Goal: Information Seeking & Learning: Find specific page/section

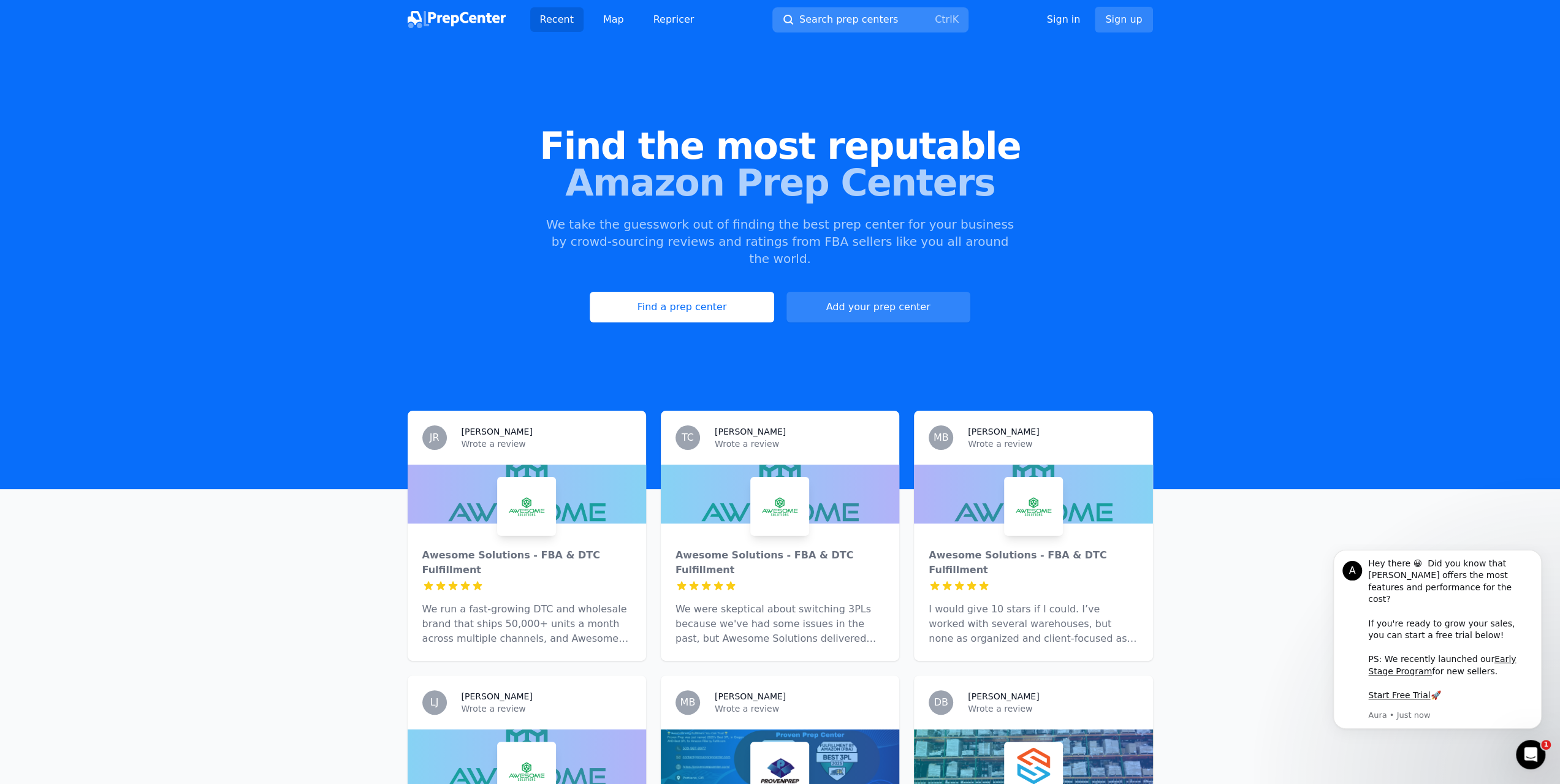
click at [872, 19] on span "Search prep centers" at bounding box center [849, 20] width 99 height 15
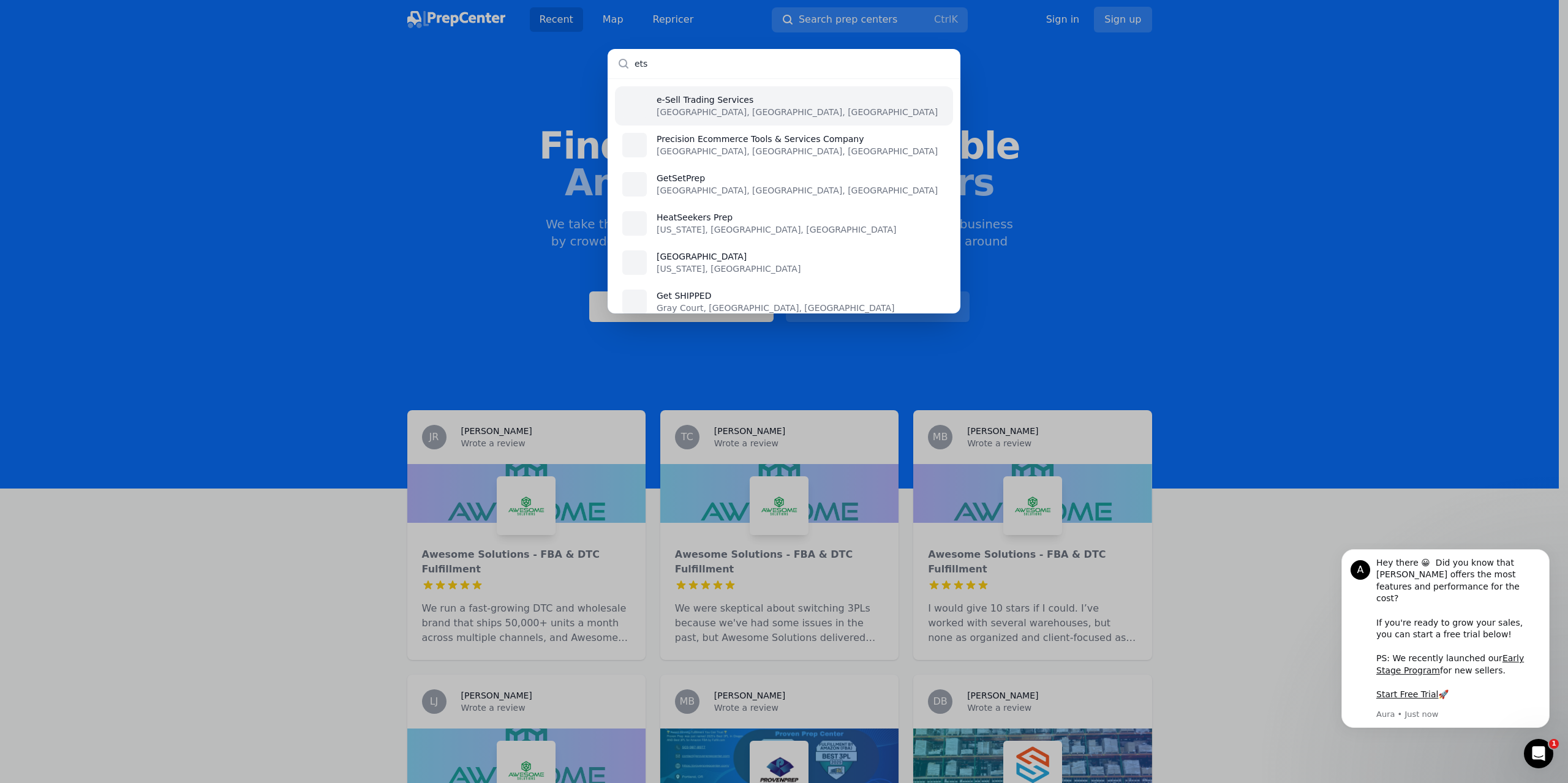
type input "etsy"
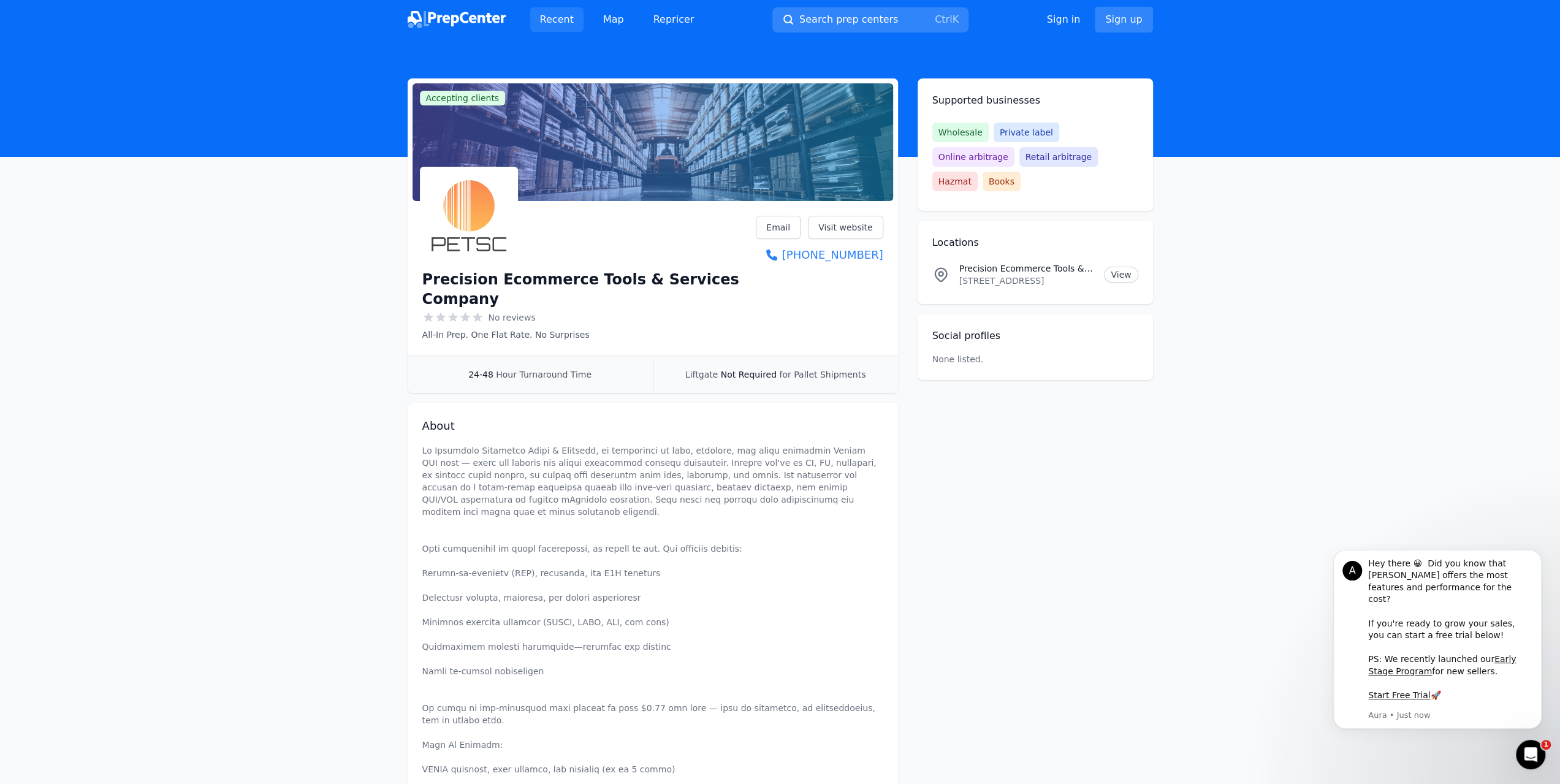
click at [560, 23] on link "Recent" at bounding box center [557, 20] width 54 height 25
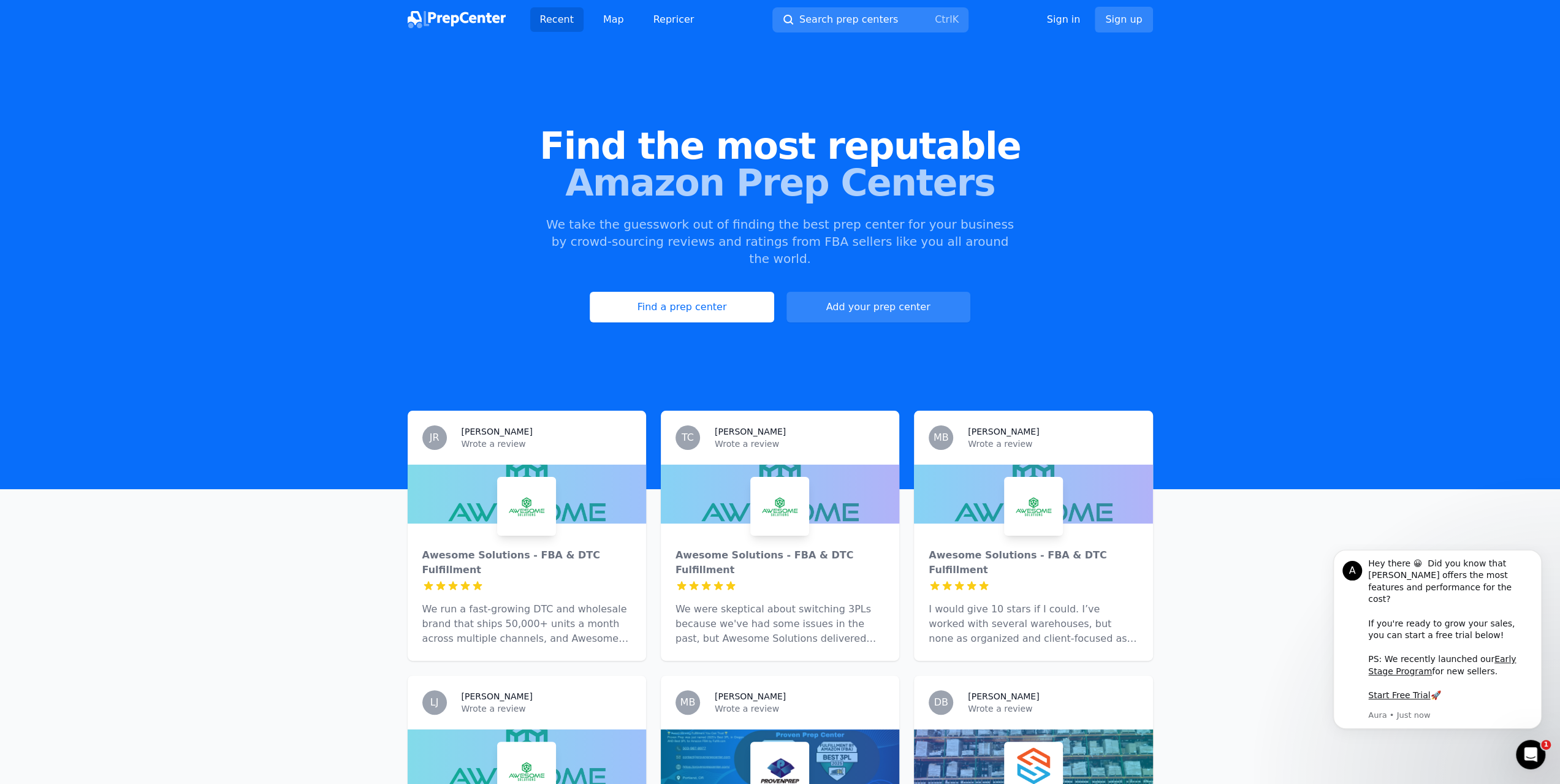
click at [464, 20] on img at bounding box center [456, 20] width 98 height 17
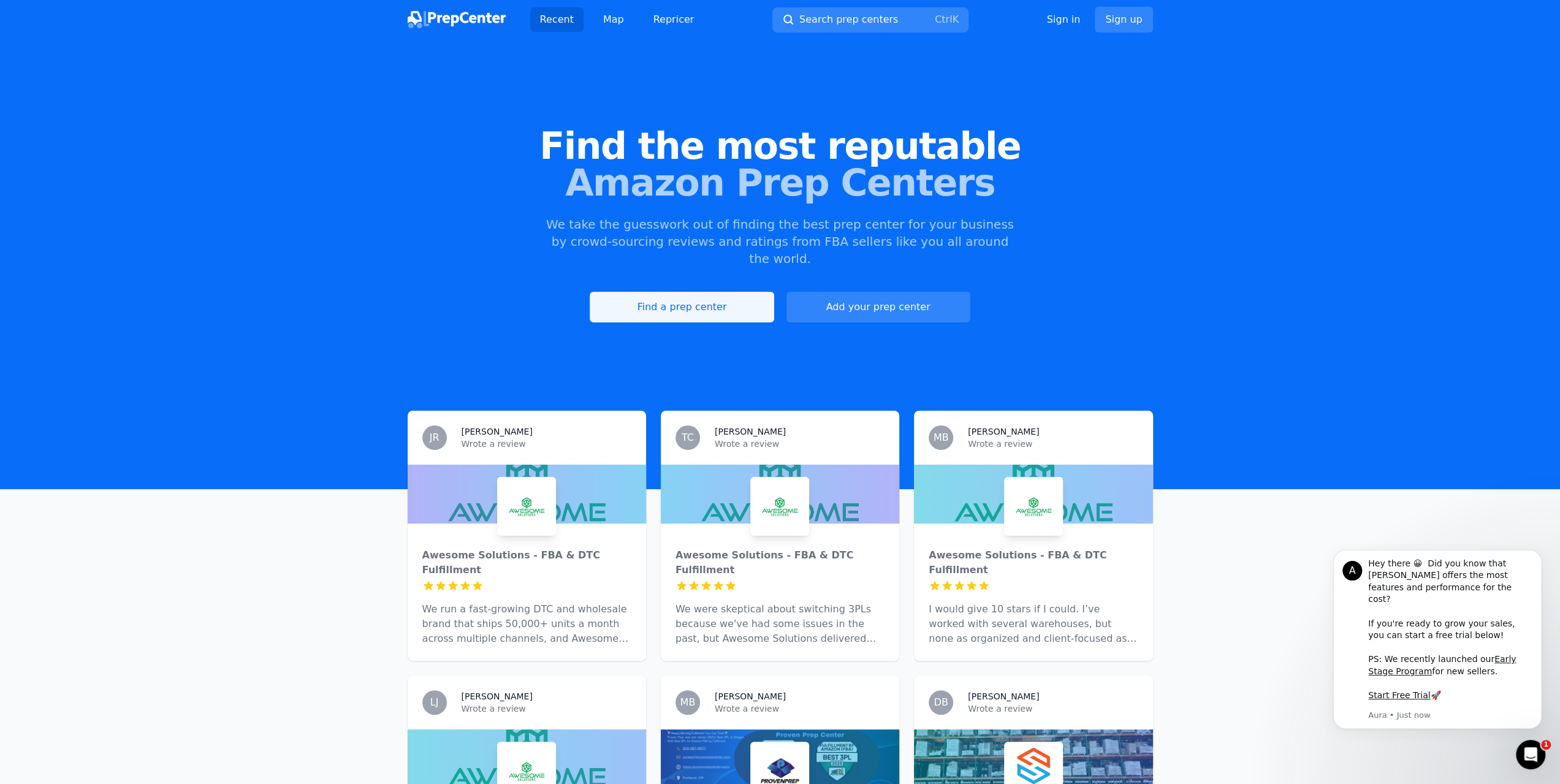
click at [707, 294] on link "Find a prep center" at bounding box center [682, 307] width 184 height 31
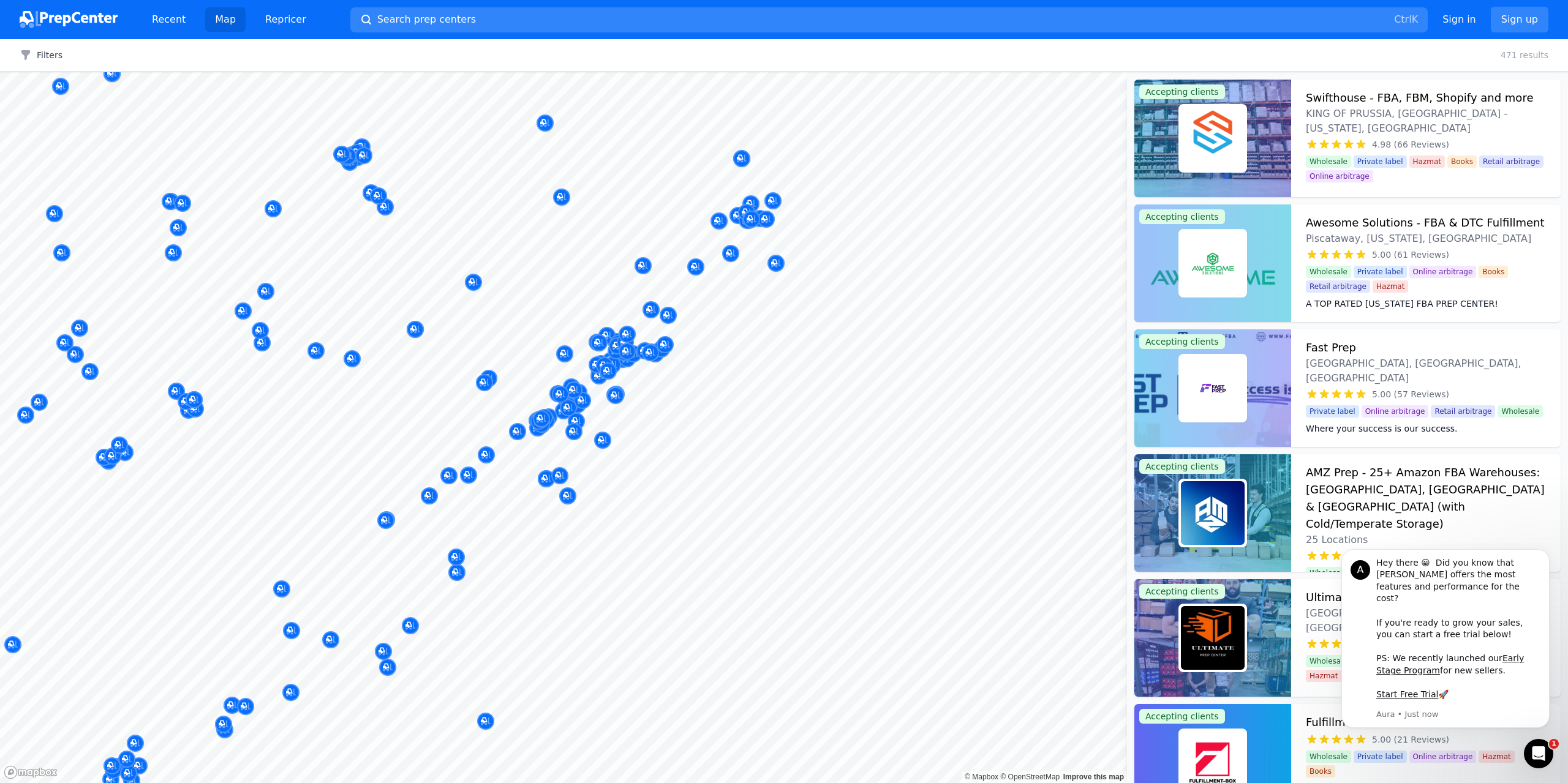
click at [598, 394] on div at bounding box center [707, 398] width 235 height 10
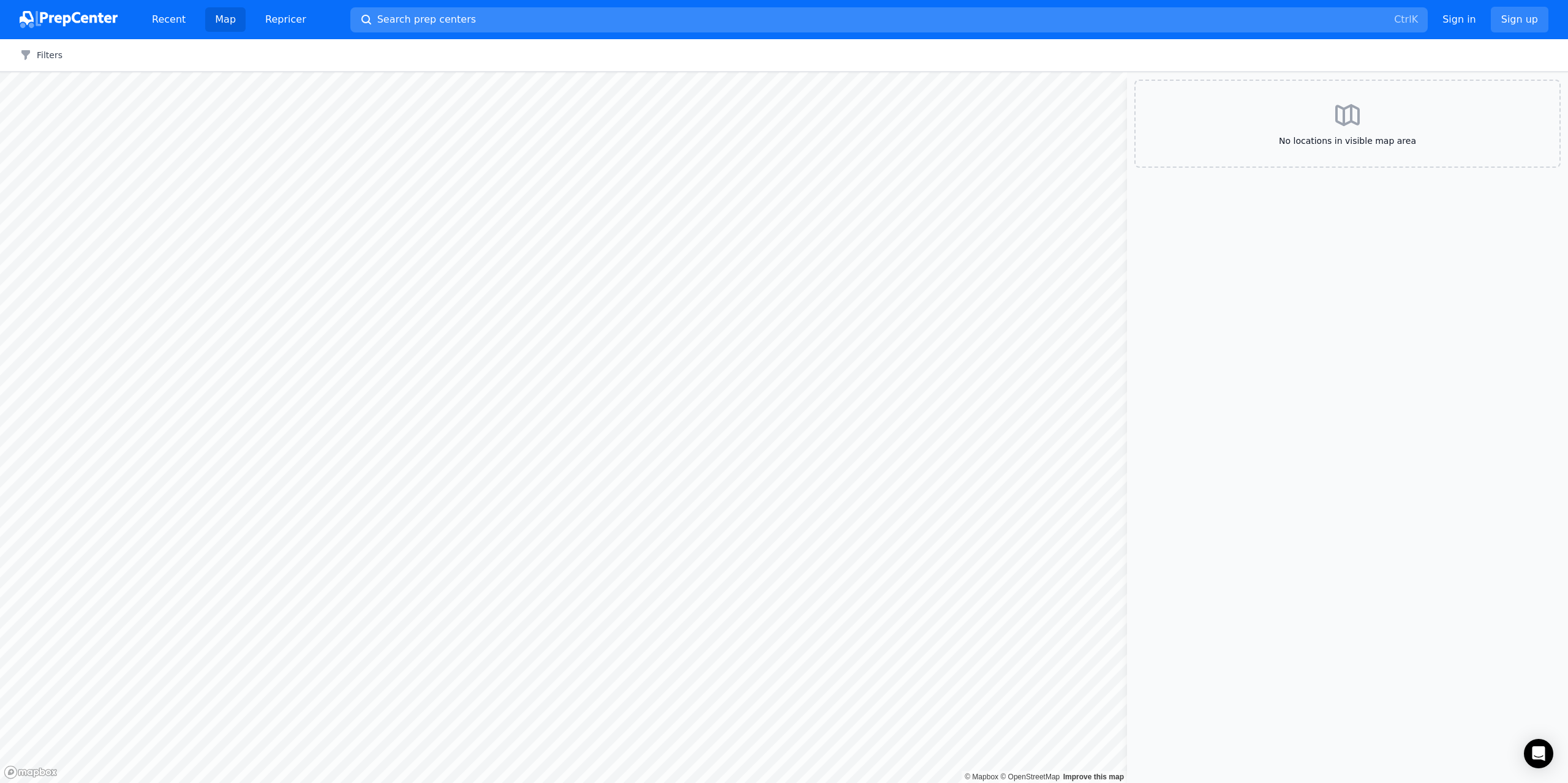
click at [1166, 12] on button "Search prep centers Ctrl K" at bounding box center [889, 20] width 1078 height 25
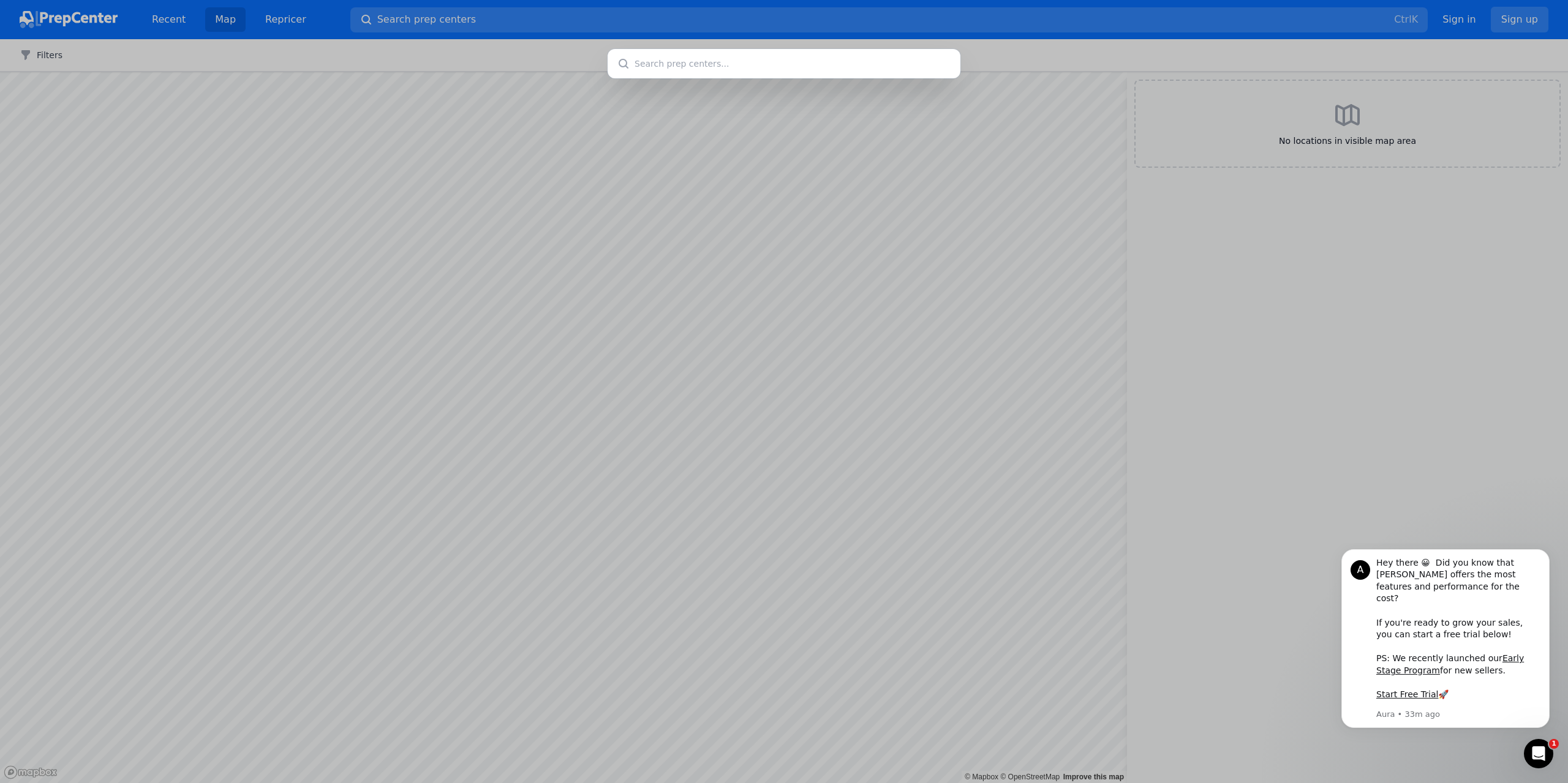
click at [783, 19] on div at bounding box center [784, 391] width 1568 height 783
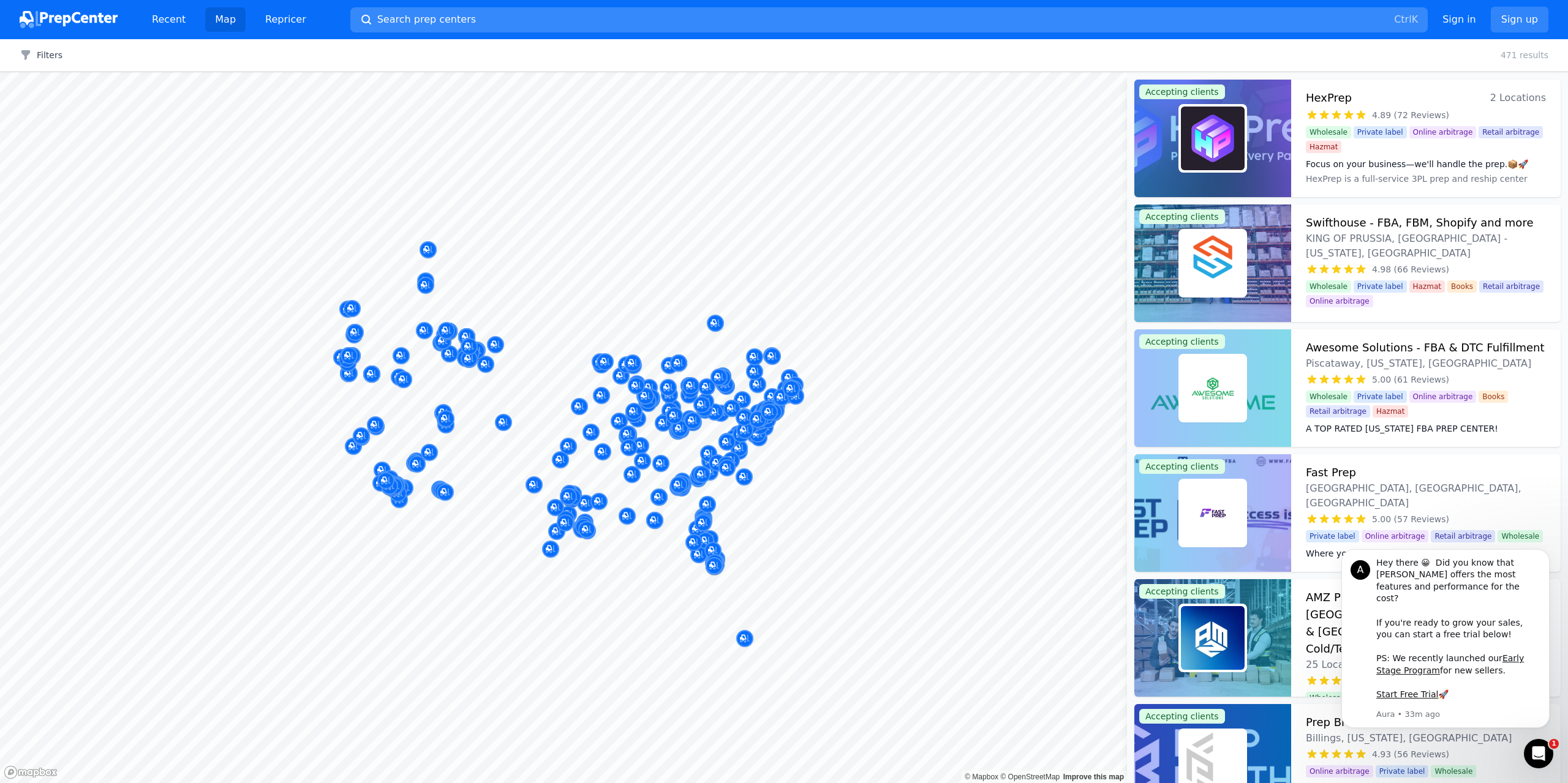
click at [738, 18] on button "Search prep centers Ctrl K" at bounding box center [889, 20] width 1078 height 25
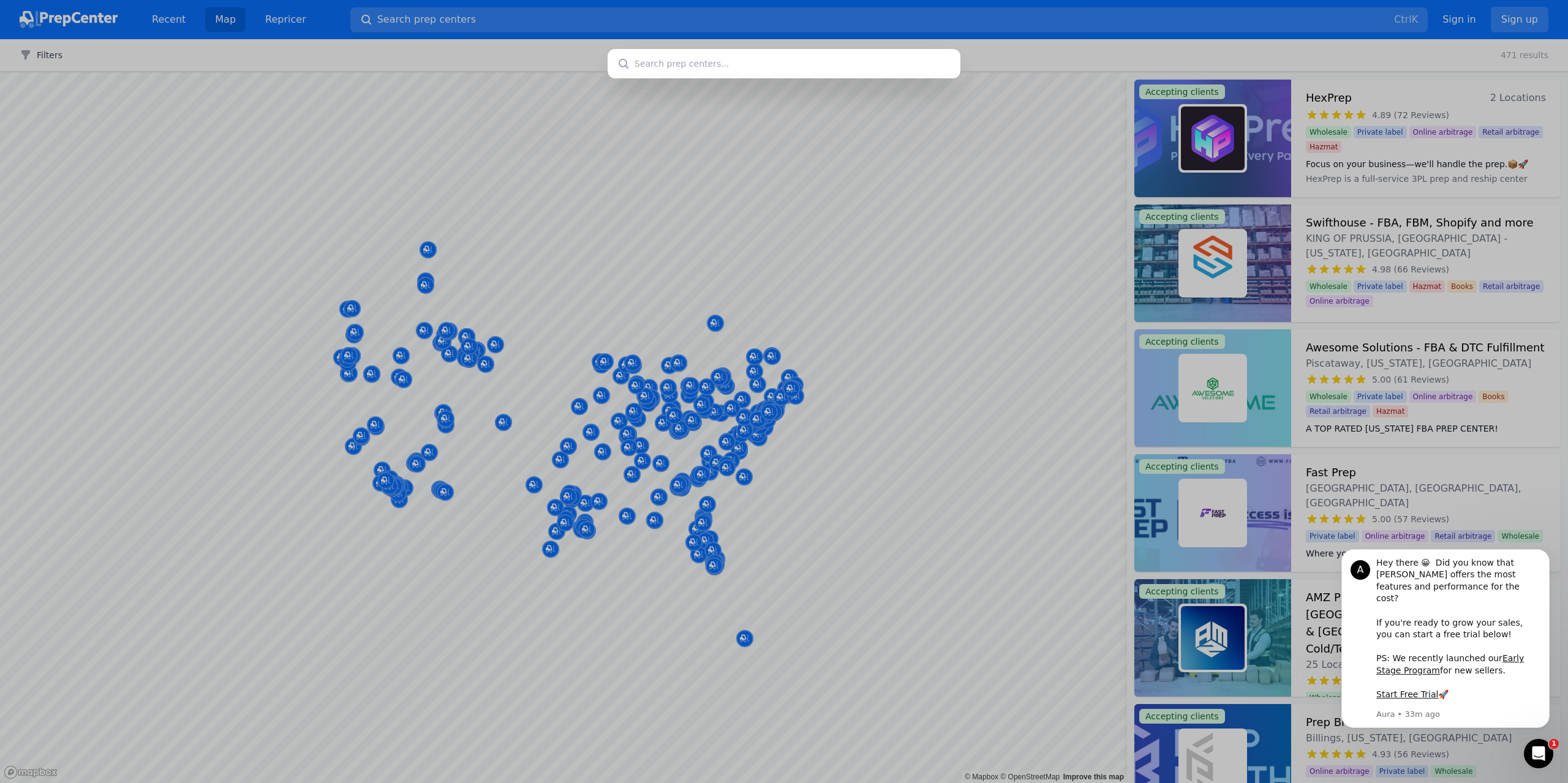
drag, startPoint x: 398, startPoint y: 23, endPoint x: 451, endPoint y: 33, distance: 53.9
click at [399, 23] on div at bounding box center [784, 391] width 1568 height 783
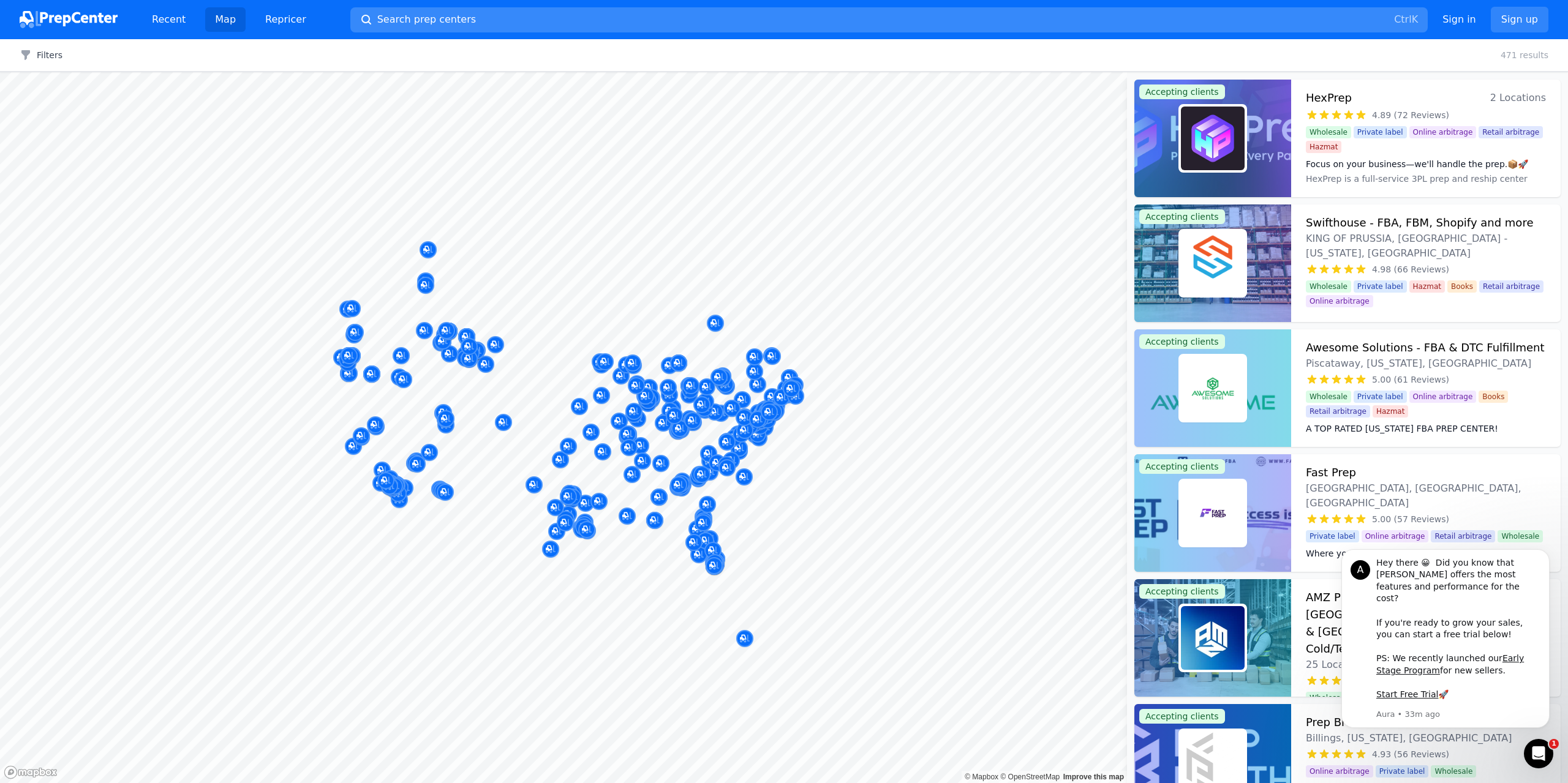
click at [688, 24] on button "Search prep centers Ctrl K" at bounding box center [889, 20] width 1078 height 25
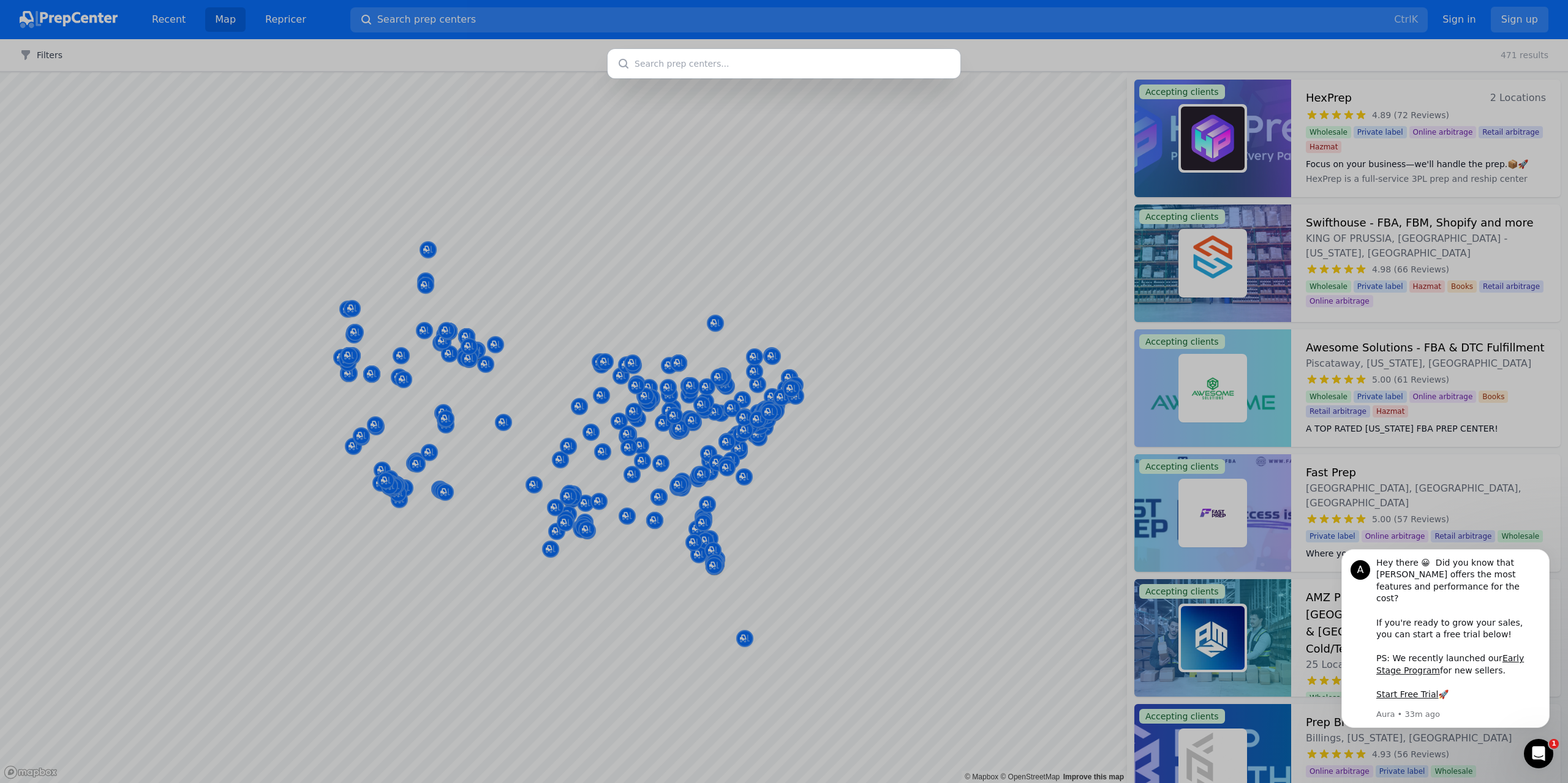
click at [703, 66] on input "text" at bounding box center [783, 64] width 353 height 30
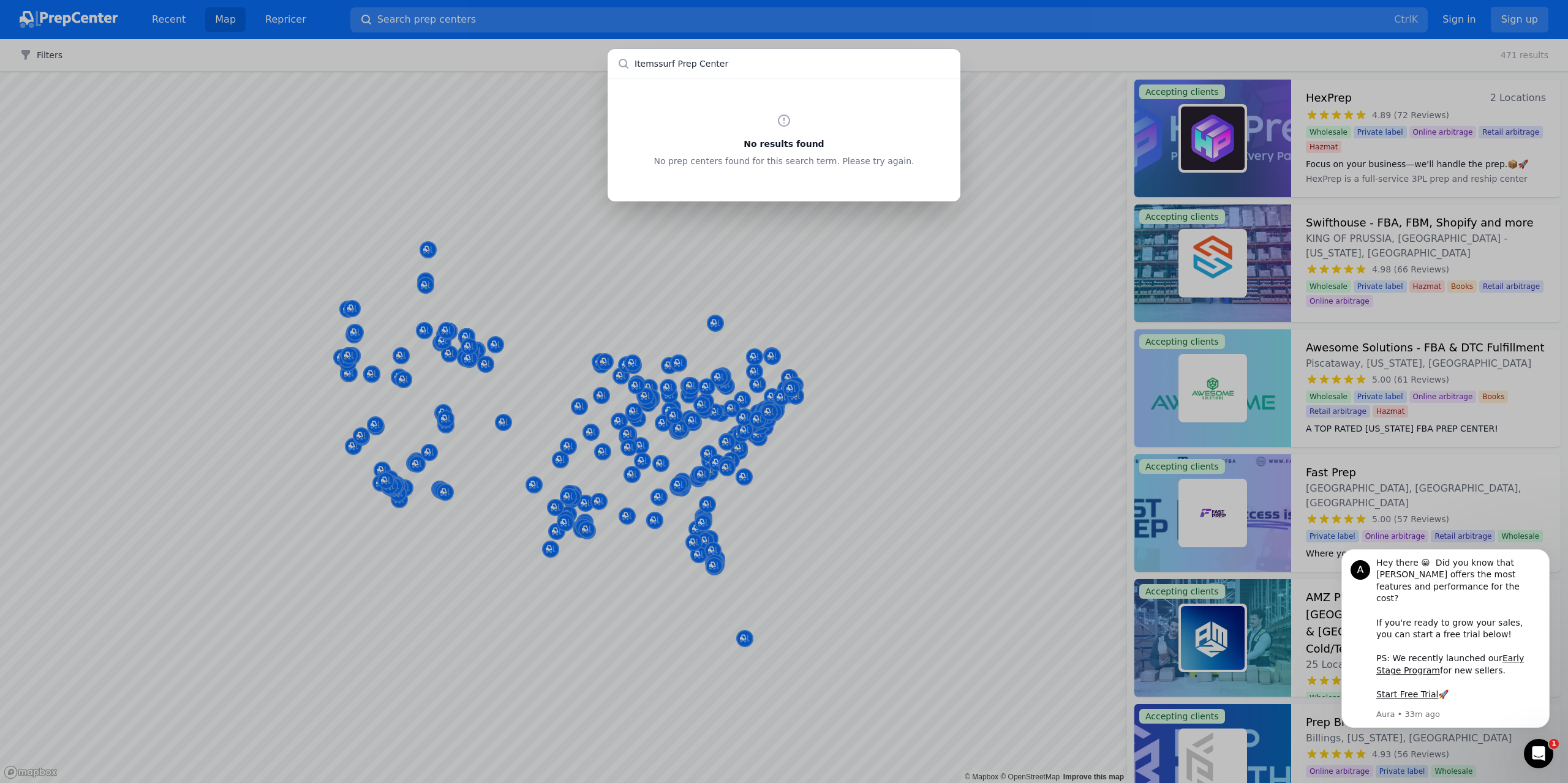
drag, startPoint x: 671, startPoint y: 65, endPoint x: 786, endPoint y: 73, distance: 115.3
click at [795, 70] on input "Itemssurf Prep Center" at bounding box center [783, 64] width 353 height 30
type input "Itemssurf"
click at [711, 66] on input "text" at bounding box center [783, 64] width 353 height 30
